Goal: Task Accomplishment & Management: Manage account settings

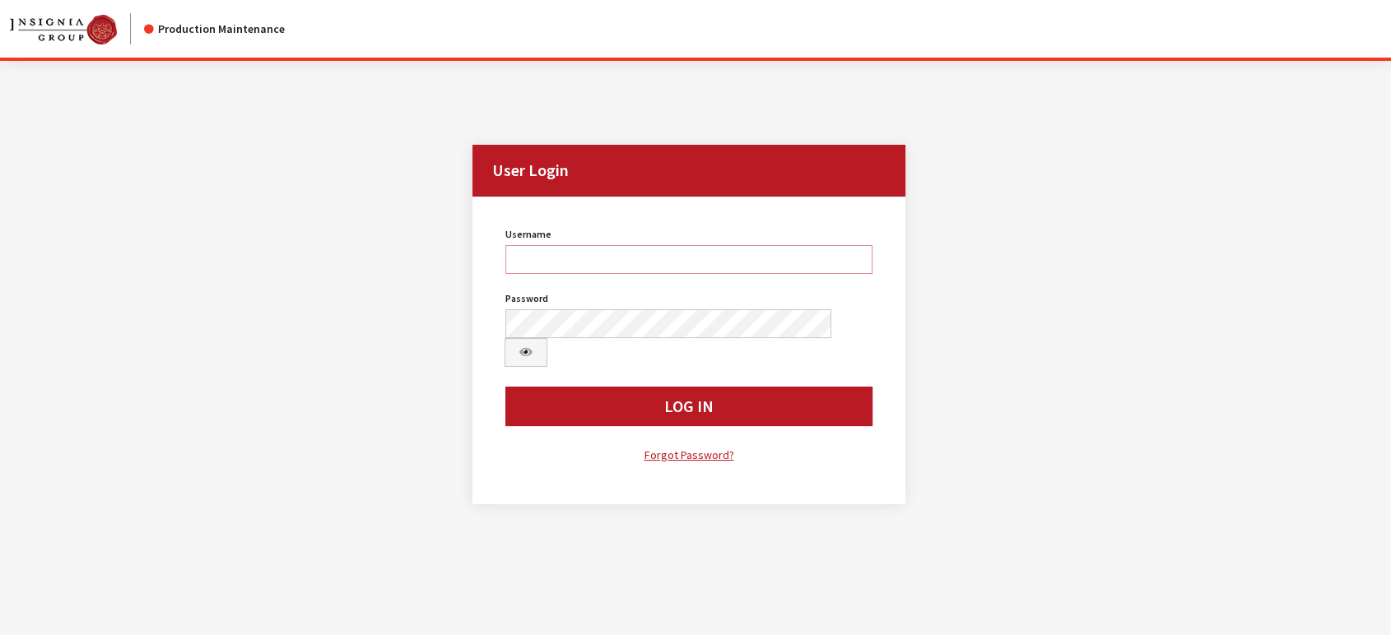
type input "jludwig"
click at [663, 387] on button "Log In" at bounding box center [688, 407] width 367 height 40
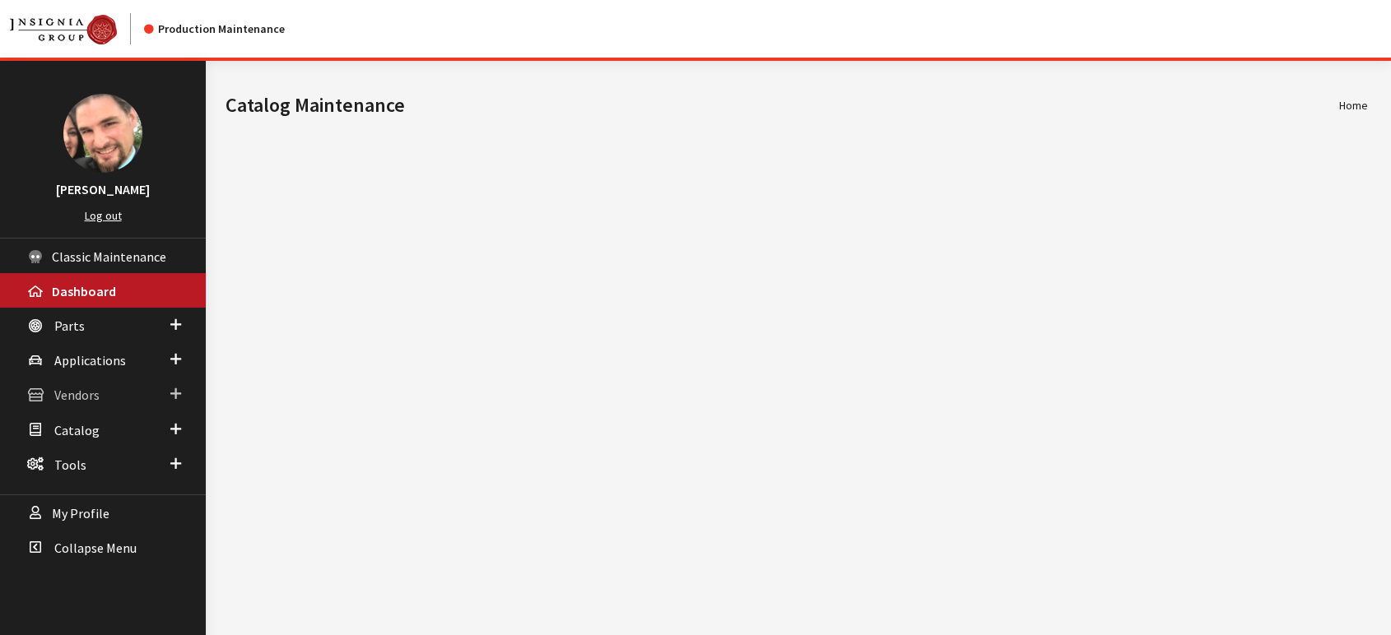
click at [77, 398] on span "Vendors" at bounding box center [76, 396] width 45 height 16
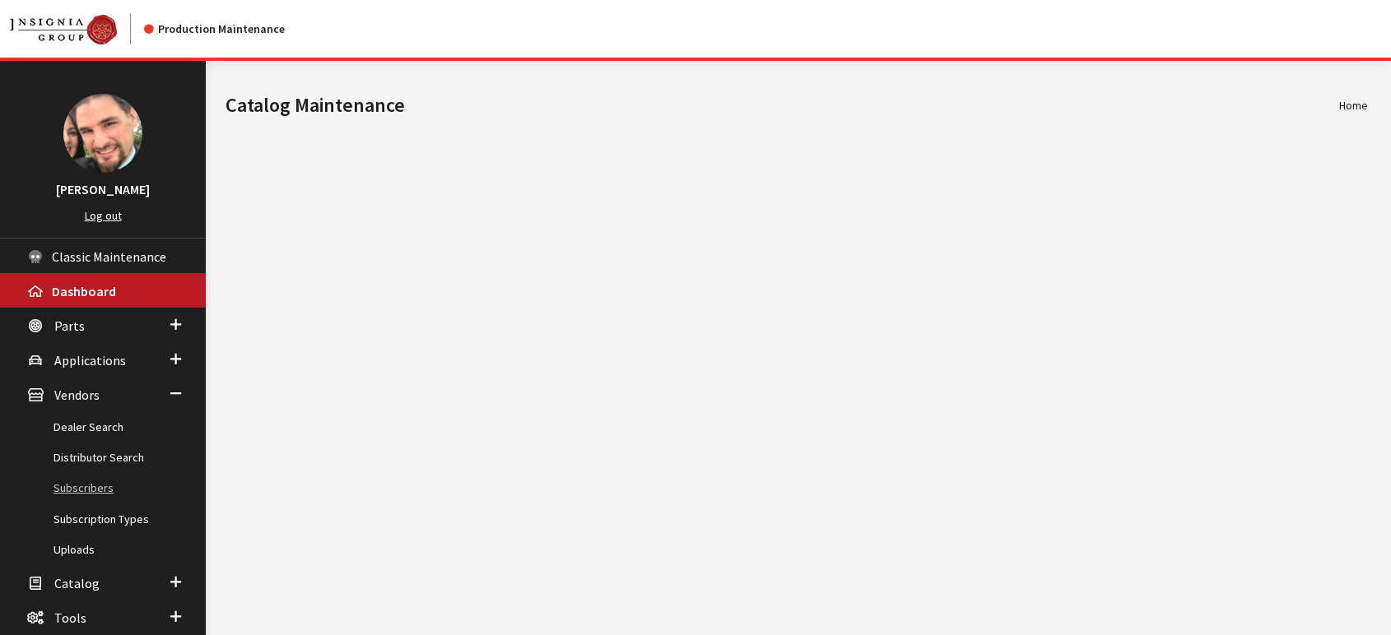
click at [73, 490] on link "Subscribers" at bounding box center [103, 488] width 206 height 30
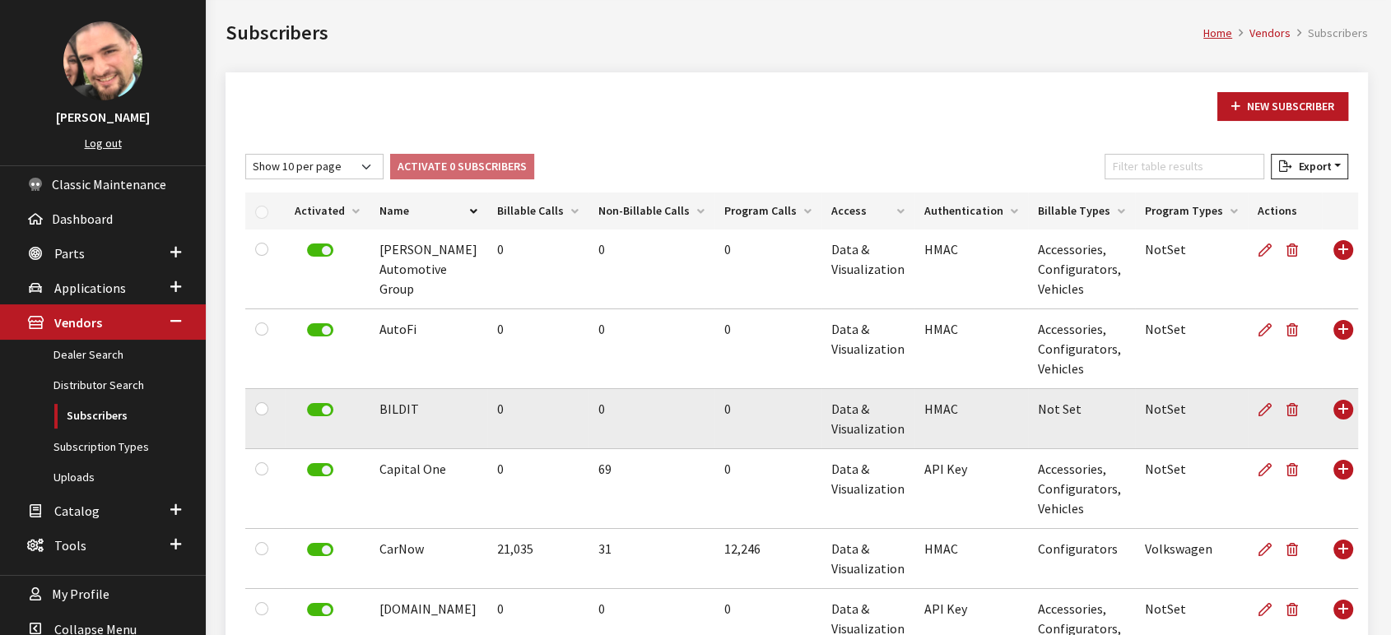
scroll to position [183, 0]
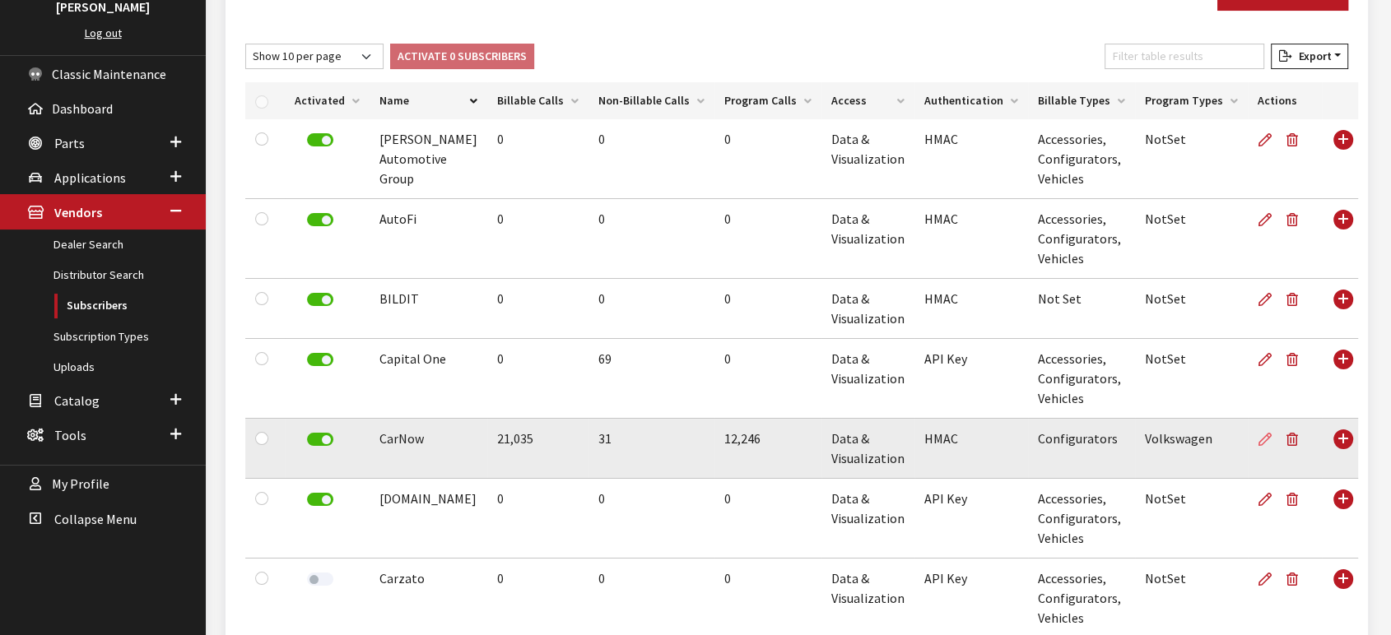
click at [1259, 439] on icon at bounding box center [1265, 440] width 13 height 13
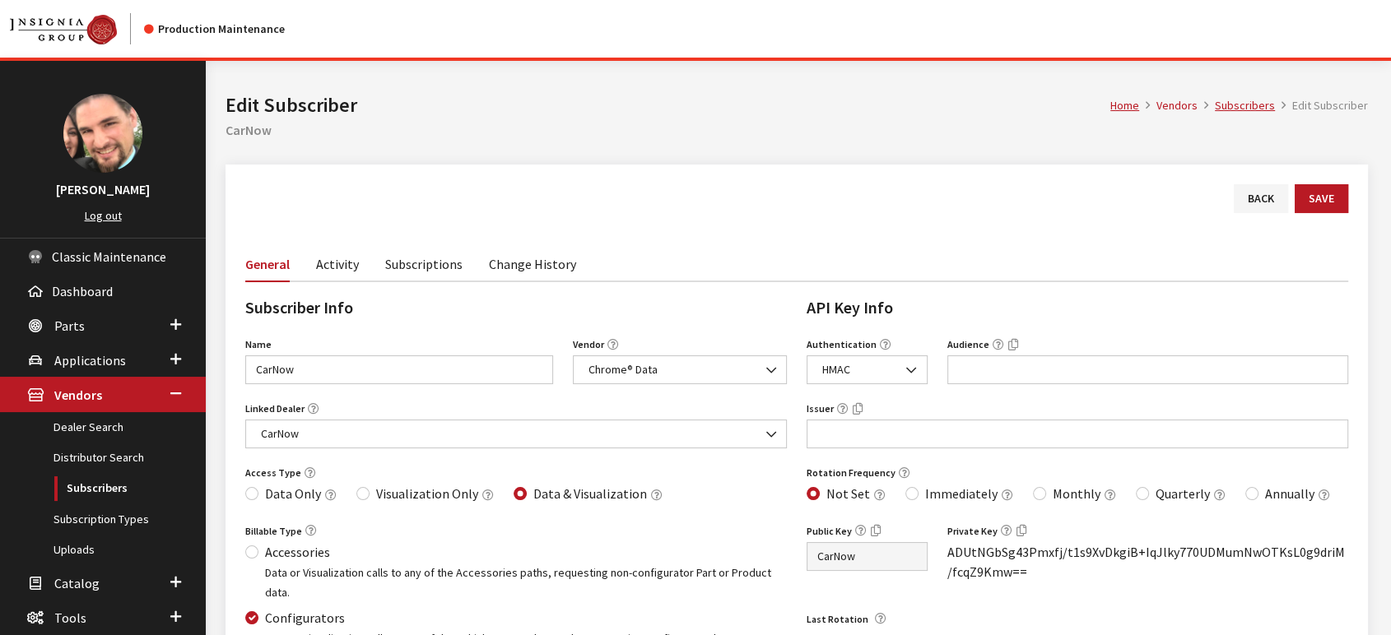
click at [421, 263] on link "Subscriptions" at bounding box center [423, 263] width 77 height 35
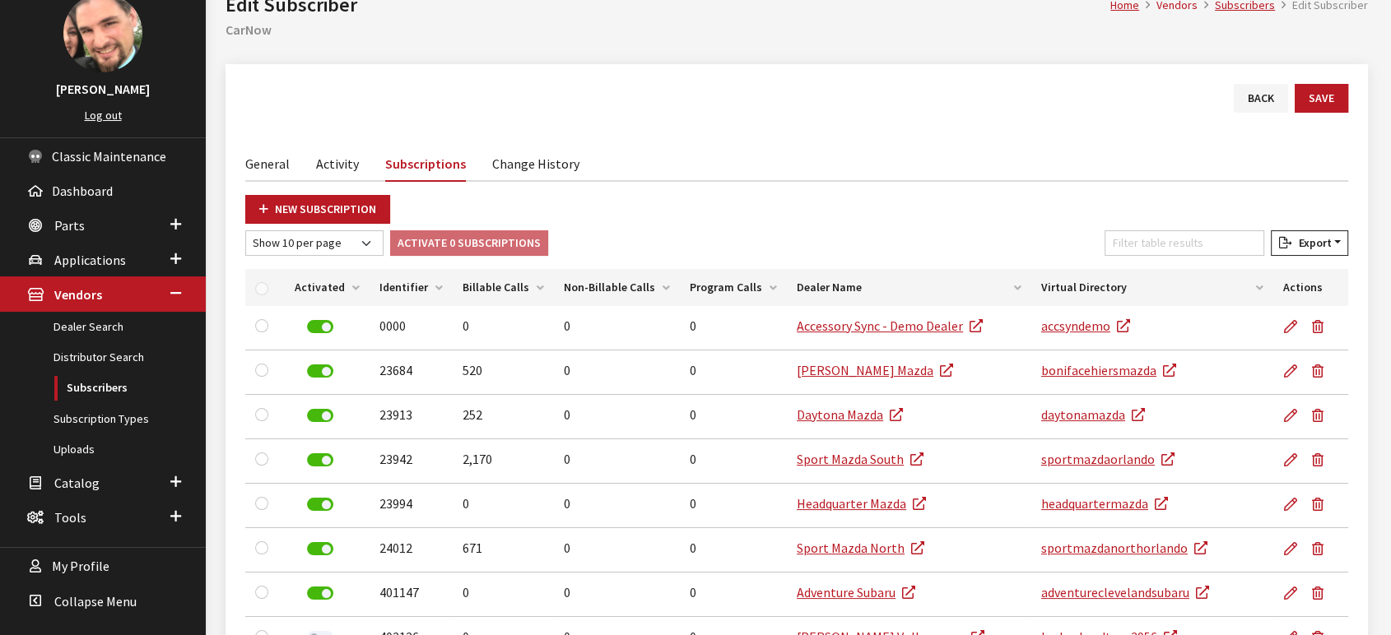
scroll to position [91, 0]
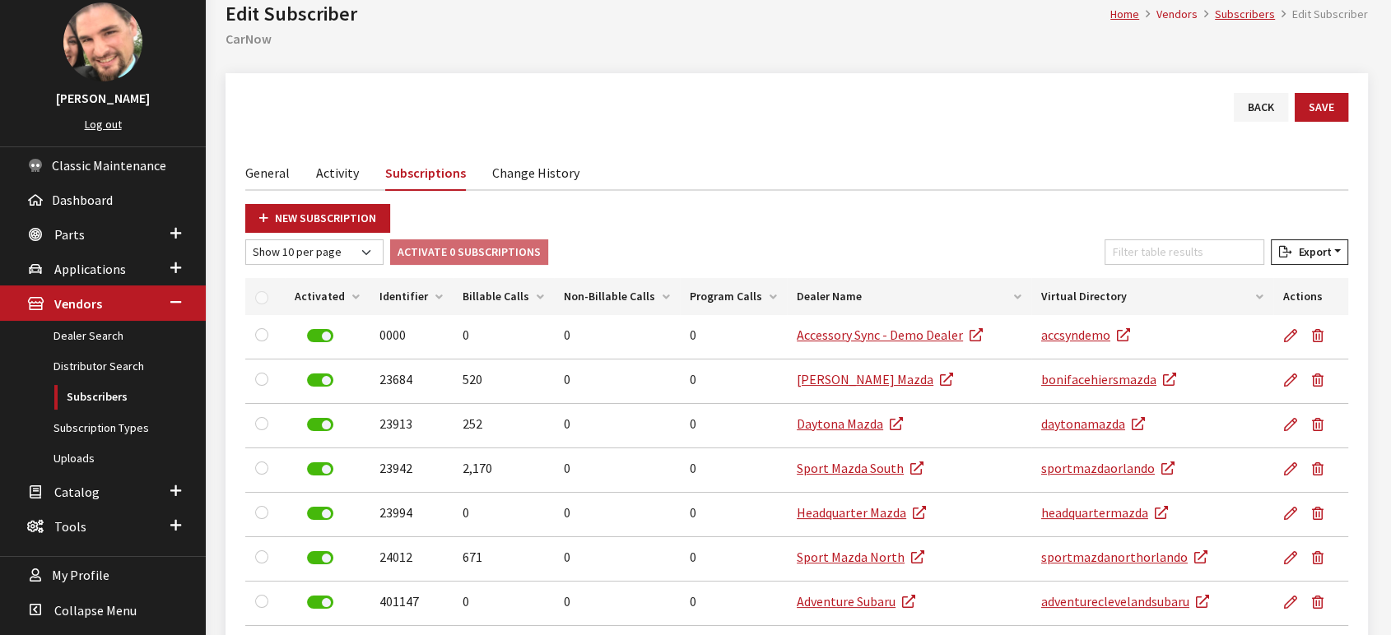
click at [322, 169] on link "Activity" at bounding box center [337, 172] width 43 height 35
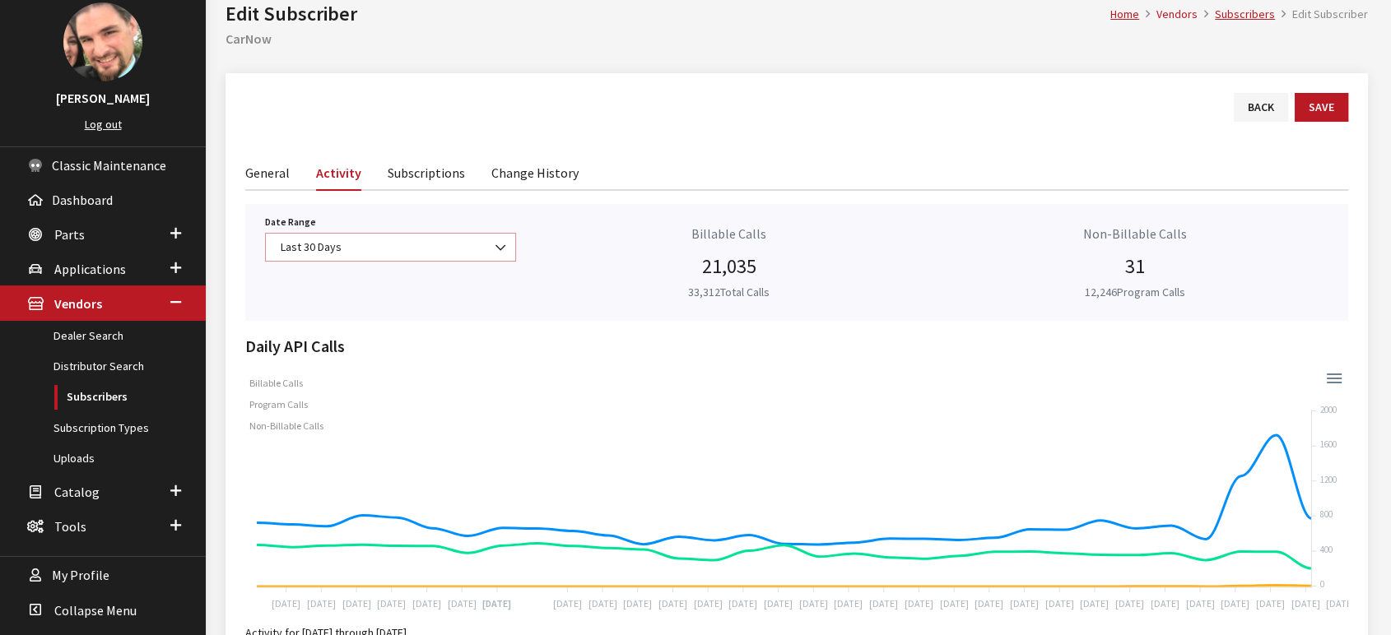
click at [493, 248] on span at bounding box center [501, 248] width 28 height 28
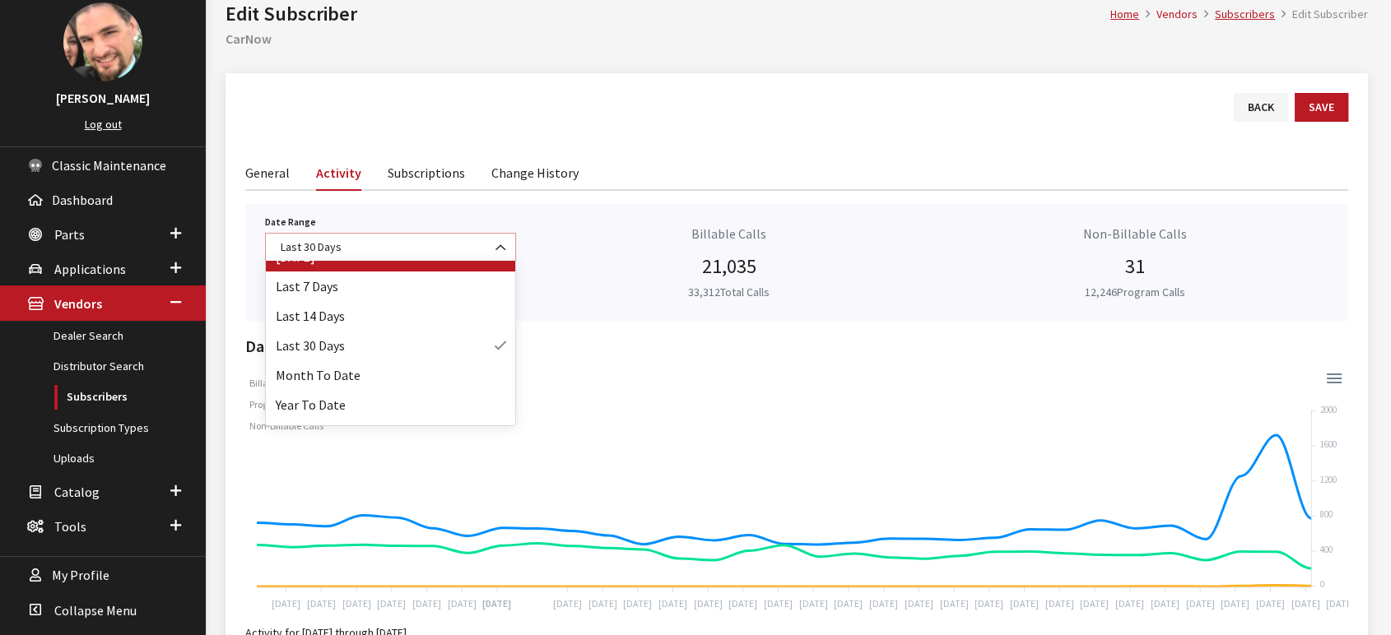
scroll to position [72, 0]
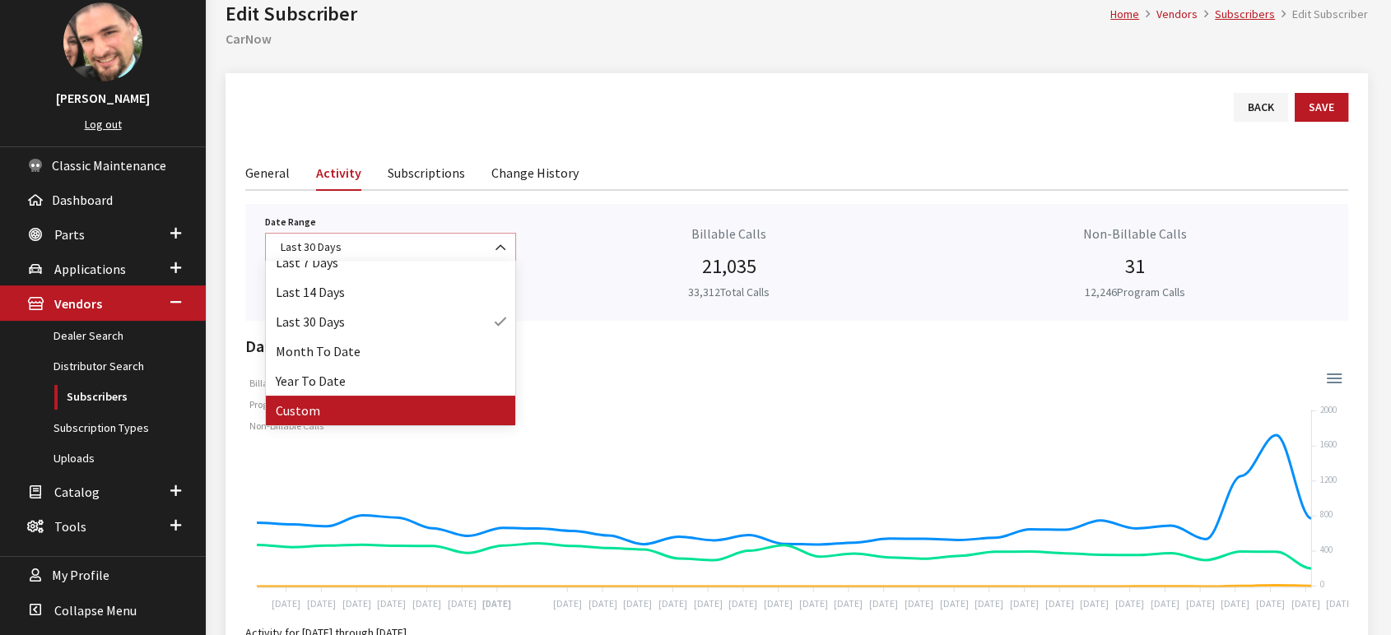
select select "128"
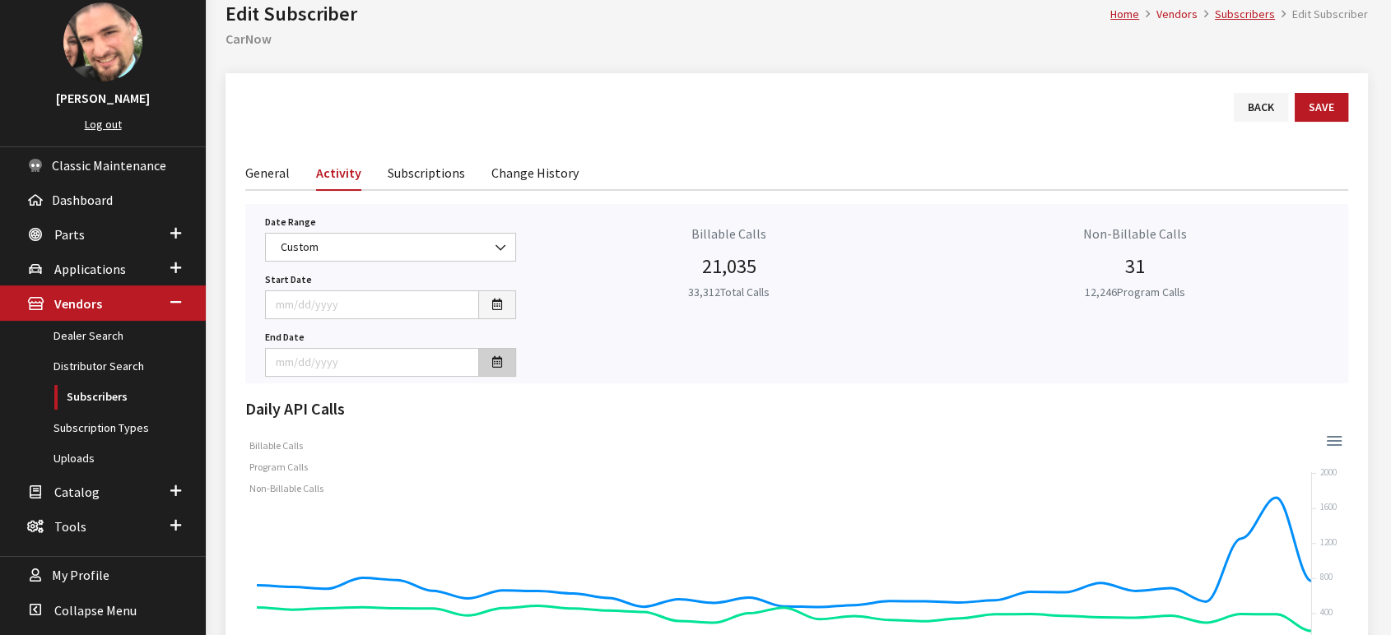
click at [495, 364] on icon "button" at bounding box center [497, 363] width 10 height 12
click at [342, 273] on td "23" at bounding box center [335, 270] width 25 height 25
type input "[DATE]"
click at [494, 312] on button "button" at bounding box center [497, 305] width 38 height 29
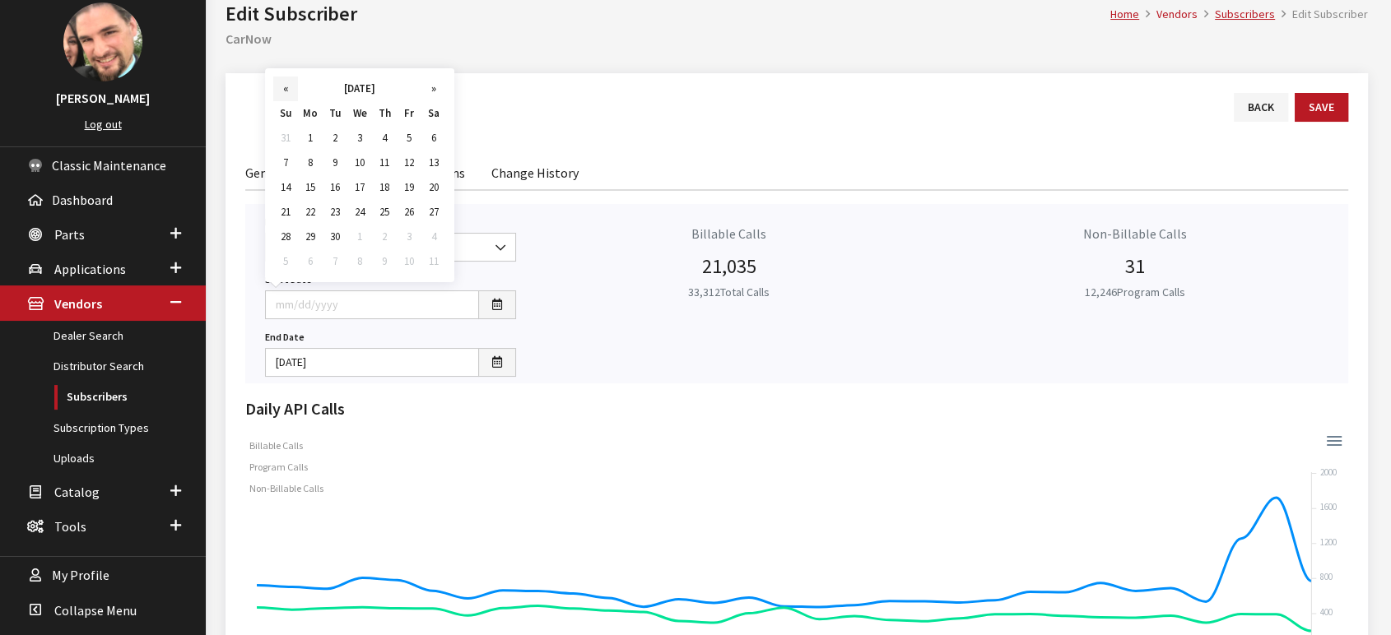
click at [285, 99] on th "«" at bounding box center [285, 89] width 25 height 25
click at [337, 139] on td "1" at bounding box center [335, 138] width 25 height 25
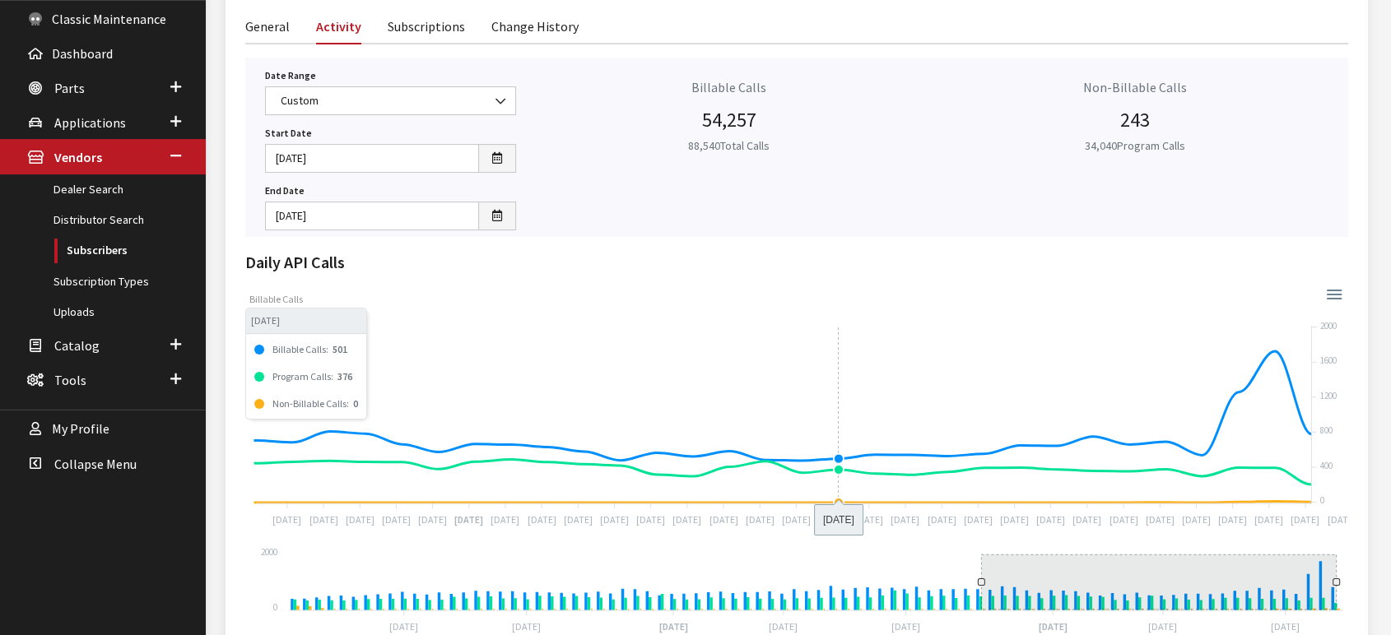
scroll to position [274, 0]
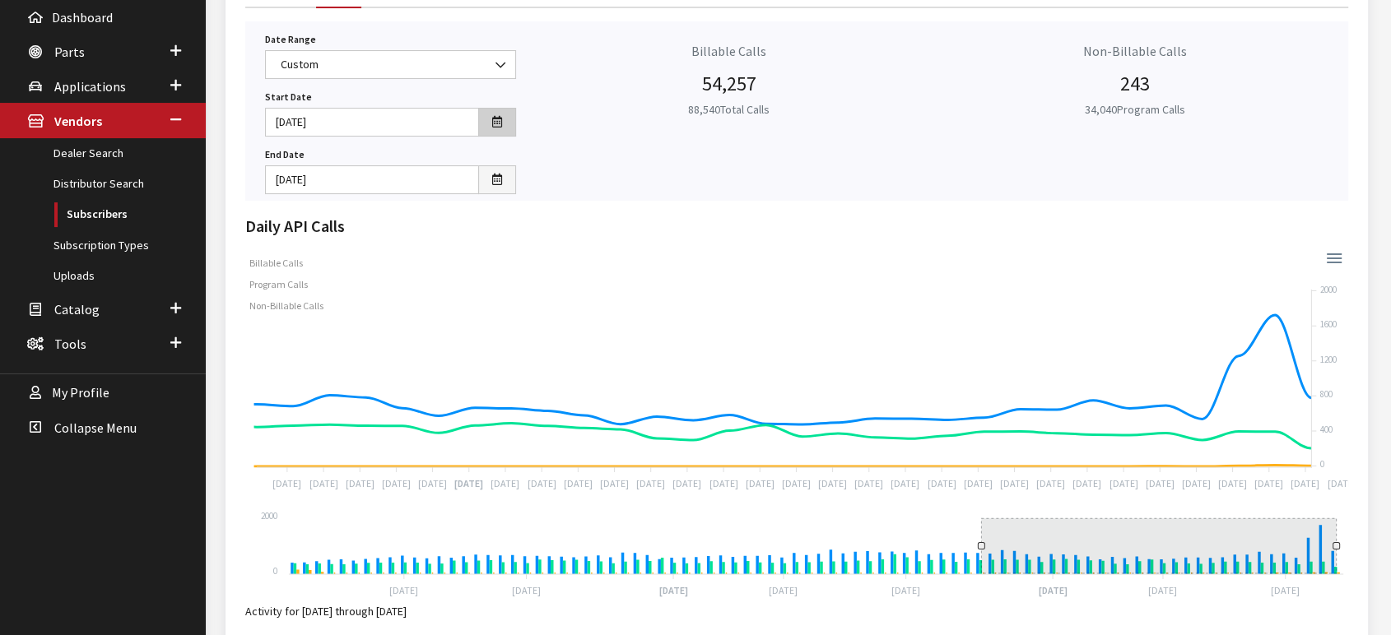
click at [504, 128] on button "button" at bounding box center [497, 122] width 38 height 29
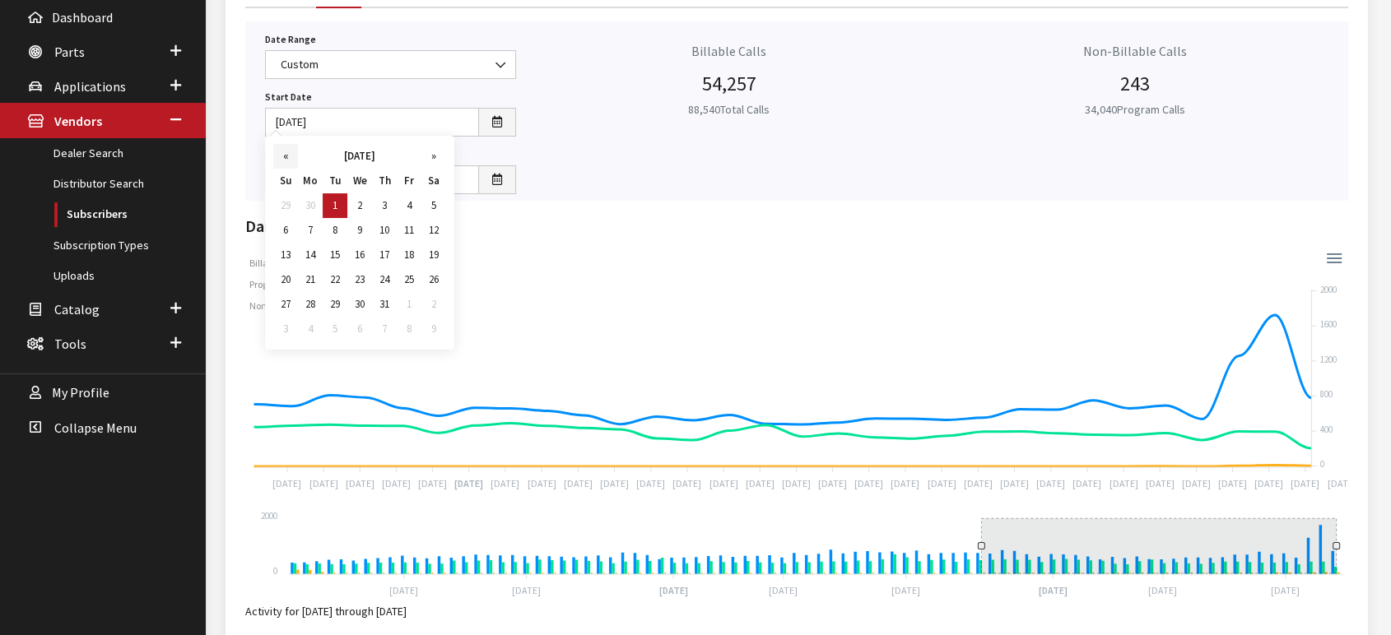
click at [285, 161] on th "«" at bounding box center [285, 156] width 25 height 25
click at [386, 209] on td "1" at bounding box center [384, 205] width 25 height 25
type input "[DATE]"
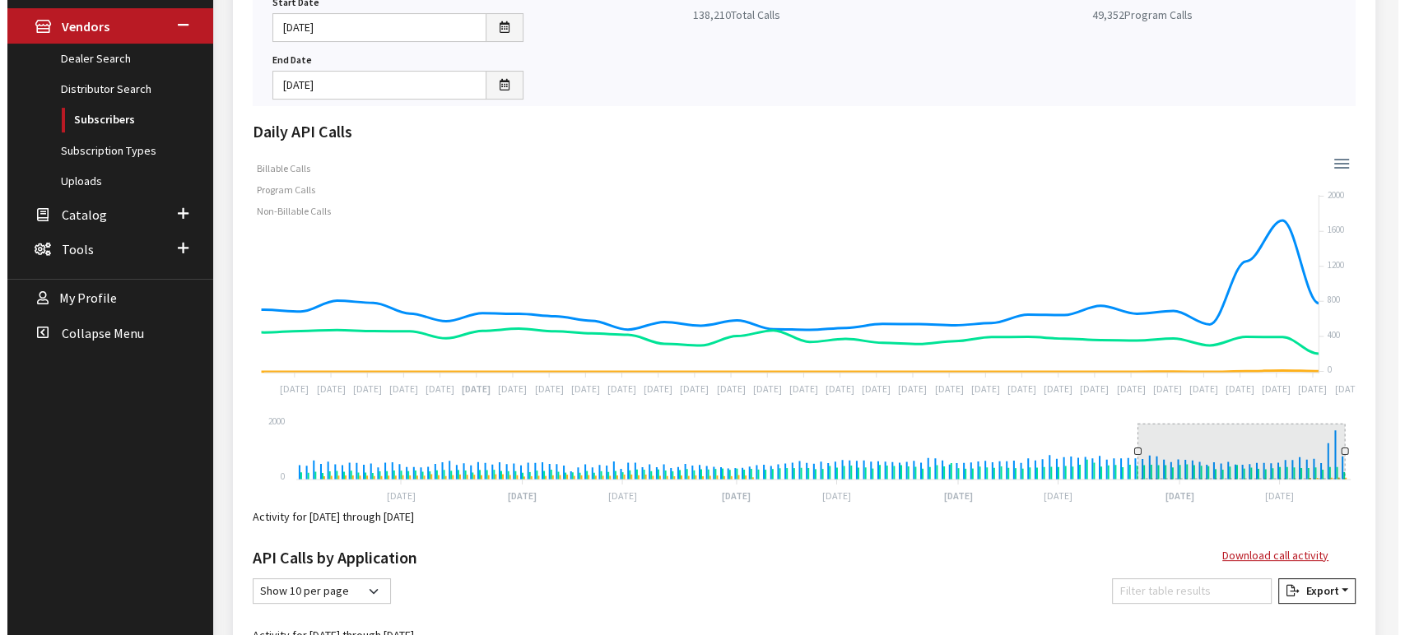
scroll to position [365, 0]
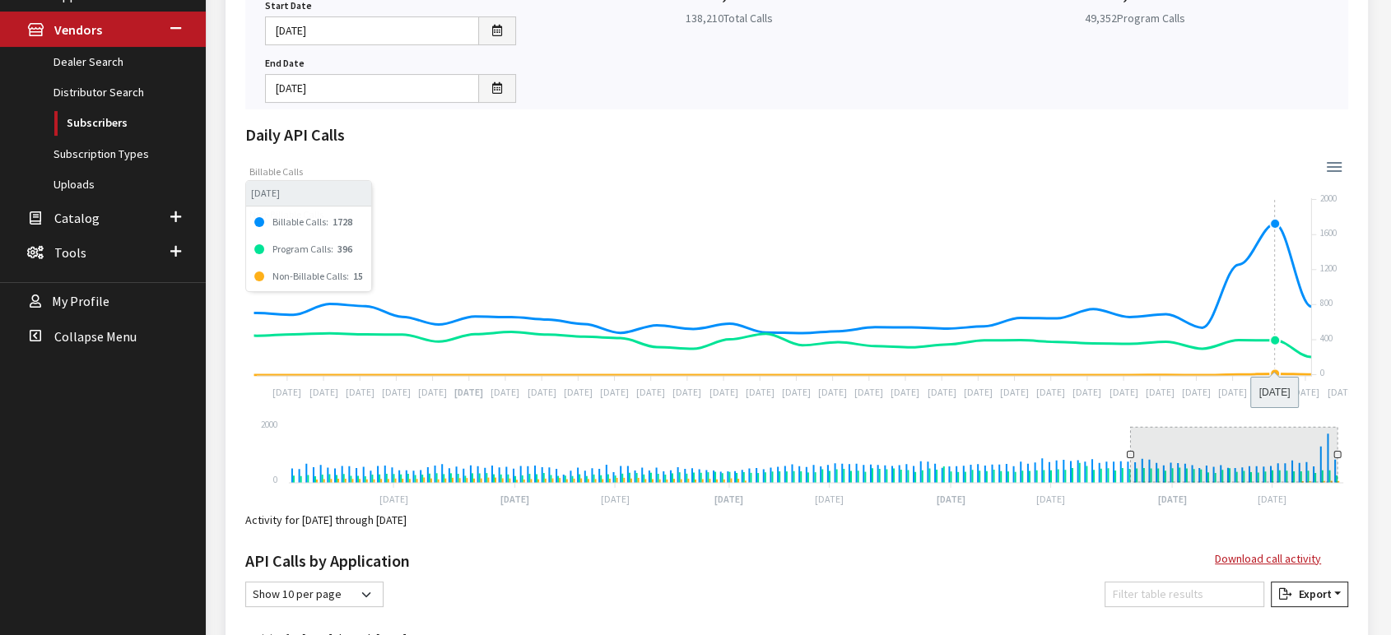
click at [1276, 221] on foreignobject "Billable Calls Program Calls Non-Billable Calls" at bounding box center [796, 279] width 1103 height 247
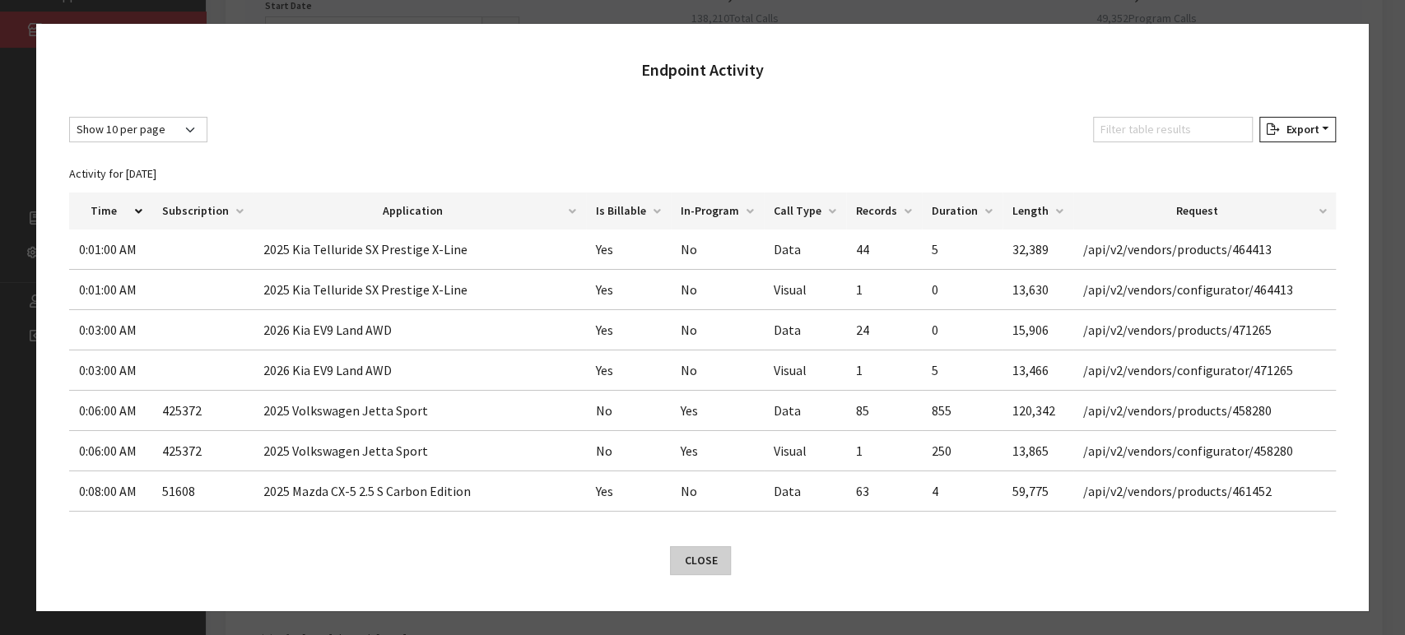
click at [702, 567] on button "Close" at bounding box center [700, 561] width 61 height 29
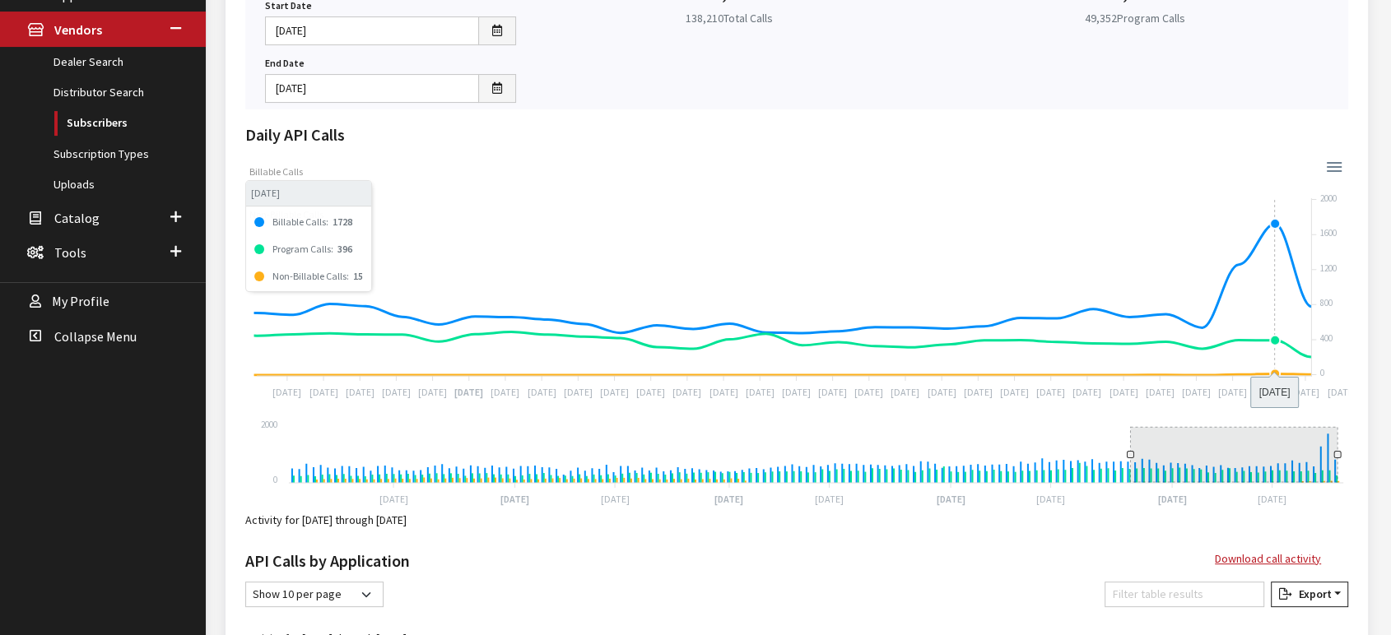
click at [1275, 222] on foreignobject "Billable Calls Program Calls Non-Billable Calls" at bounding box center [796, 279] width 1103 height 247
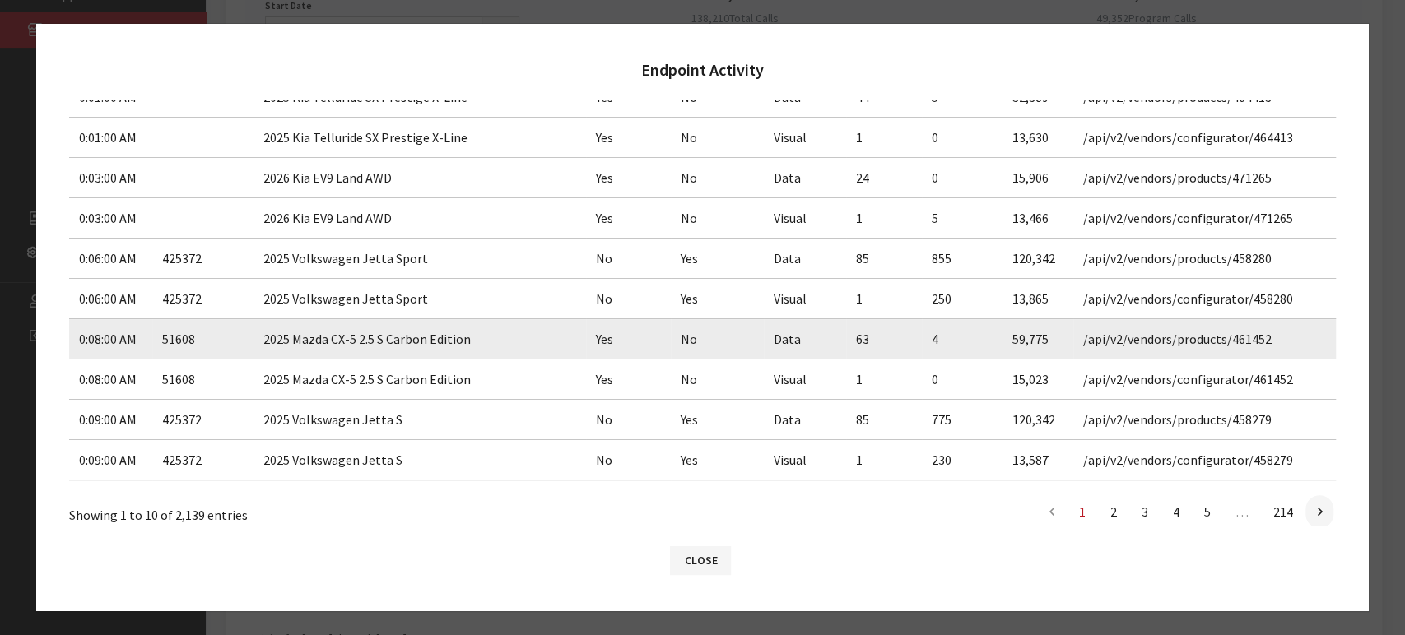
scroll to position [171, 0]
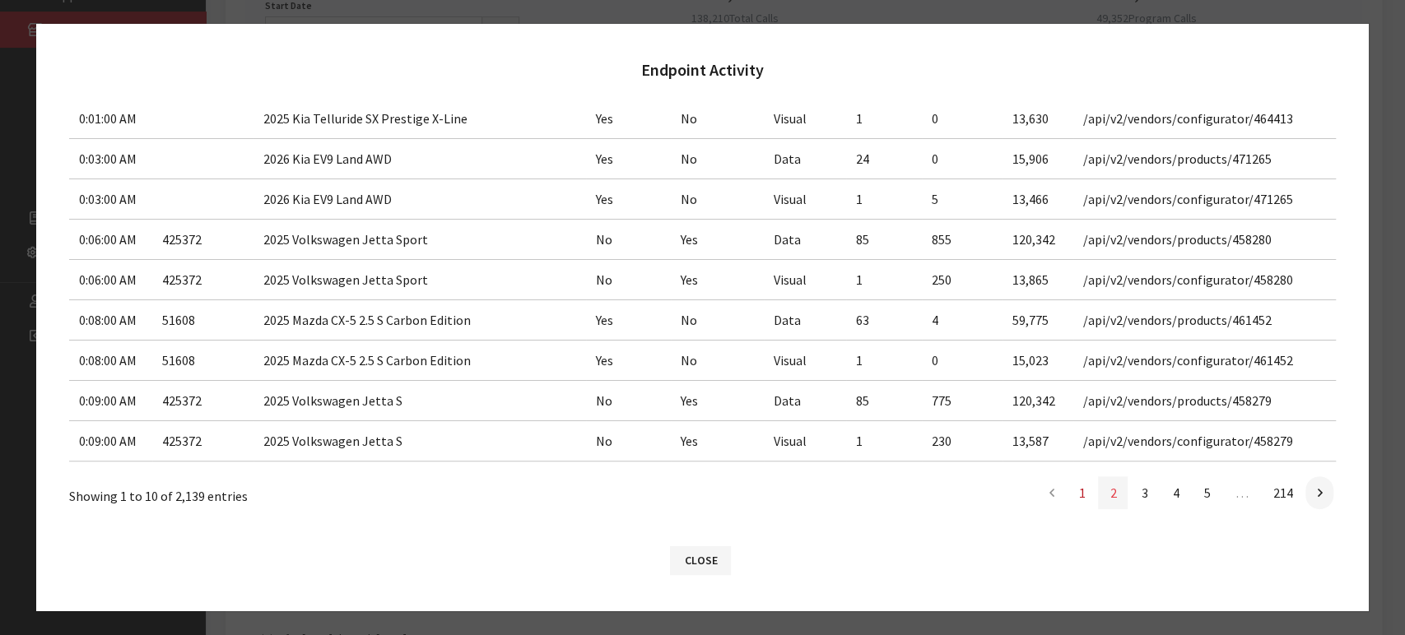
click at [1098, 489] on link "2" at bounding box center [1113, 493] width 30 height 33
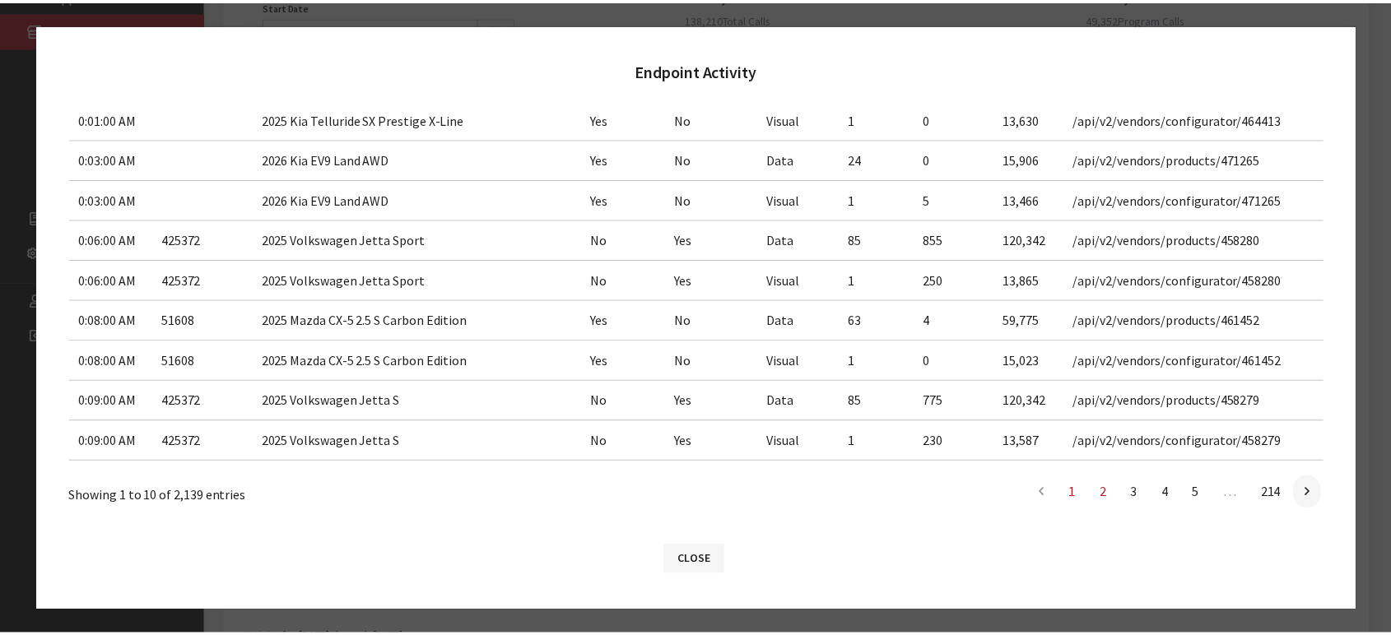
scroll to position [169, 0]
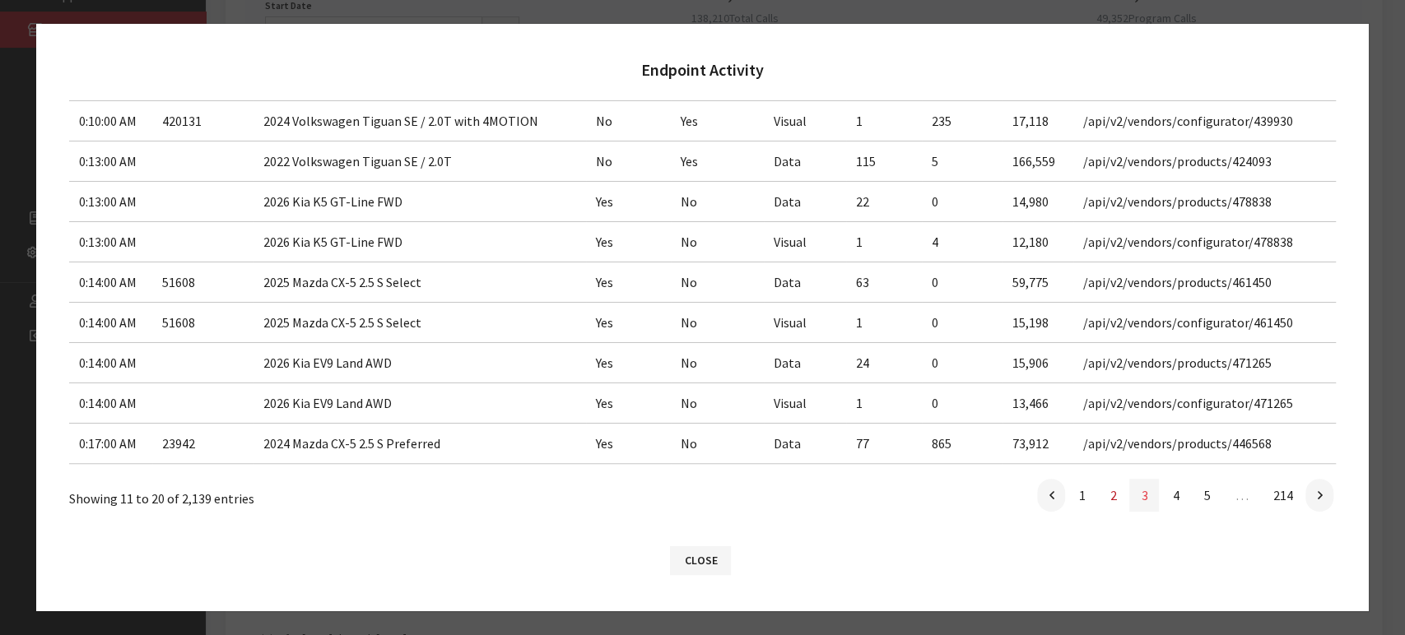
click at [1134, 496] on link "3" at bounding box center [1144, 495] width 30 height 33
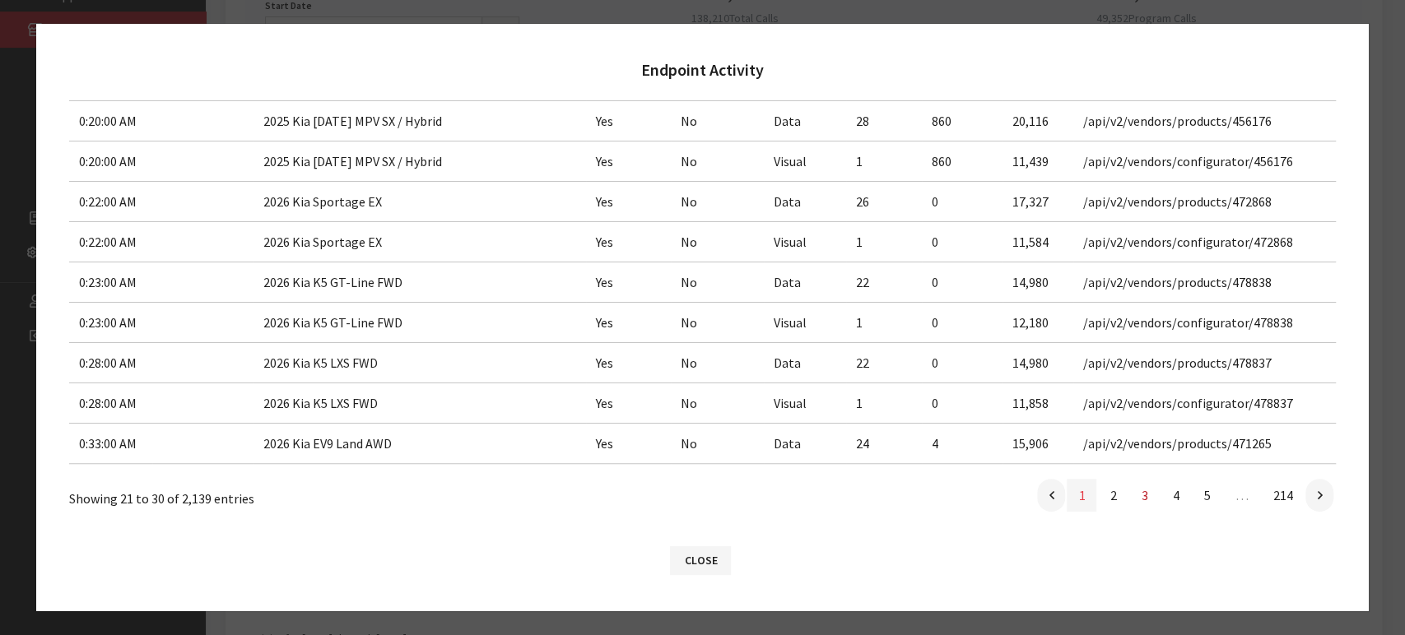
click at [1071, 499] on link "1" at bounding box center [1082, 495] width 30 height 33
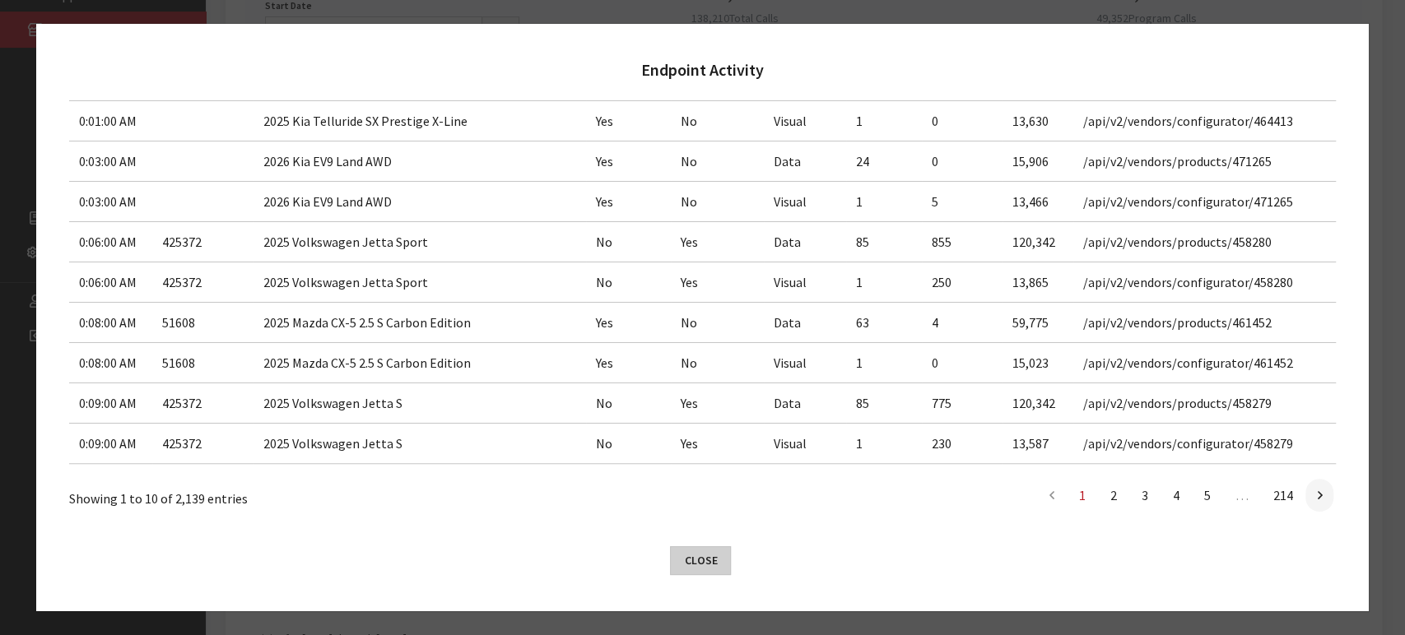
click at [699, 575] on button "Close" at bounding box center [700, 561] width 61 height 29
